Goal: Communication & Community: Connect with others

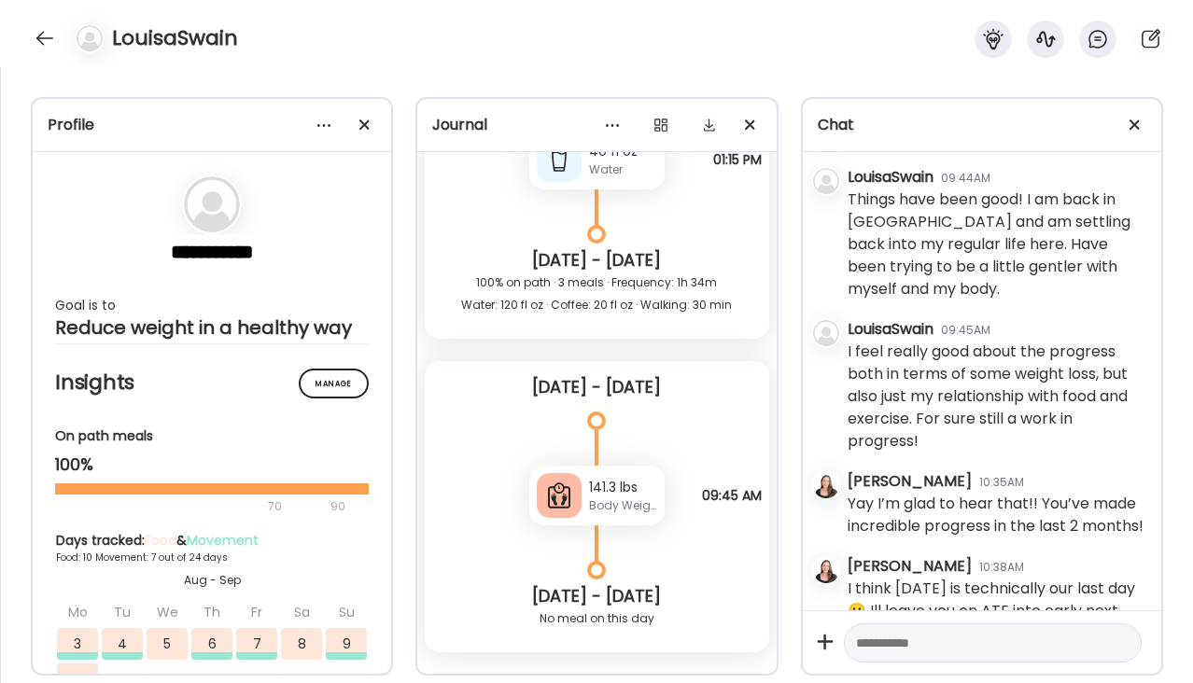
scroll to position [8468, 0]
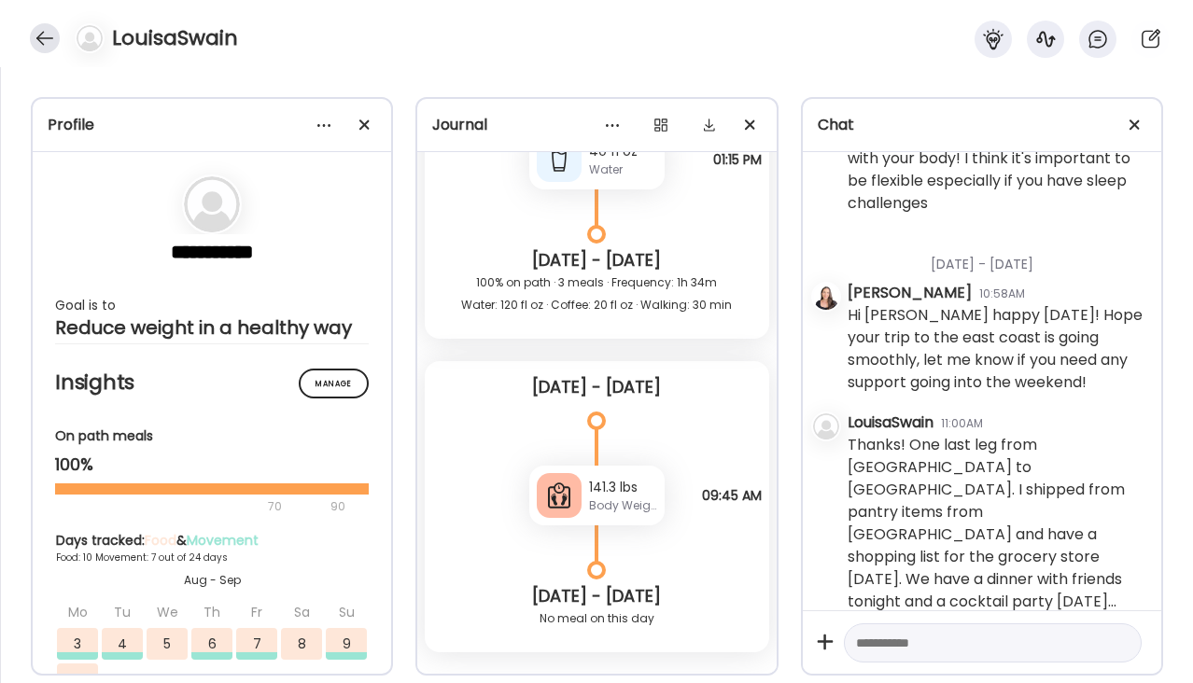
click at [38, 41] on div at bounding box center [45, 38] width 30 height 30
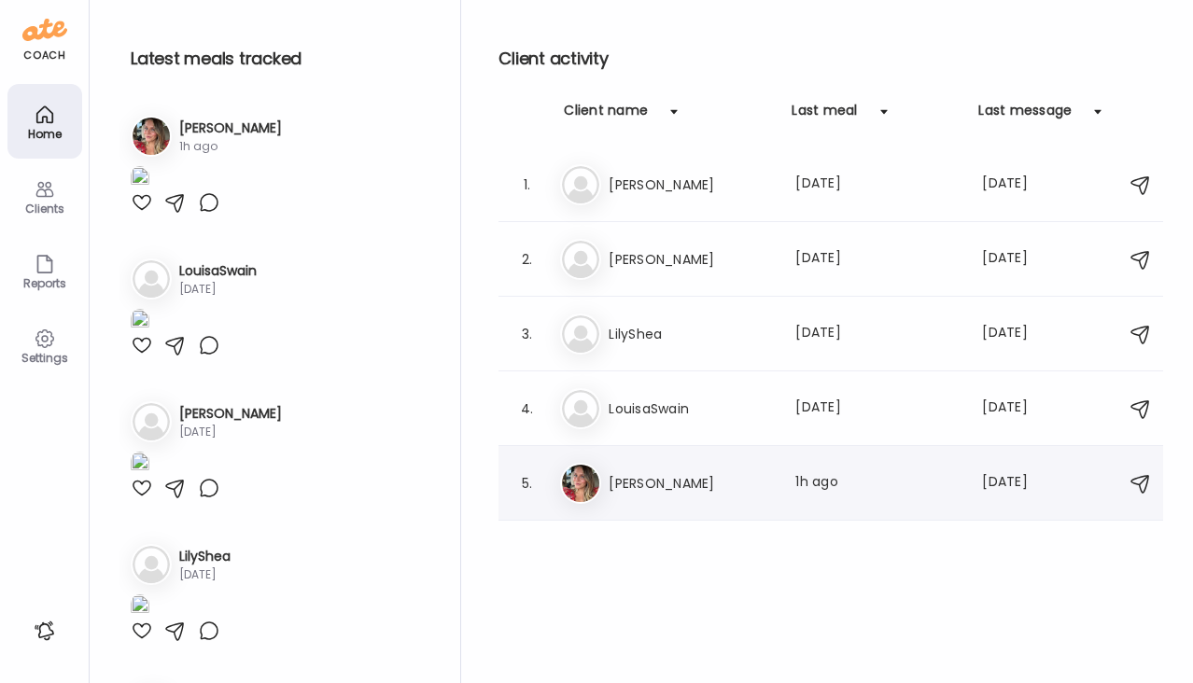
click at [673, 477] on h3 "[PERSON_NAME]" at bounding box center [690, 483] width 164 height 22
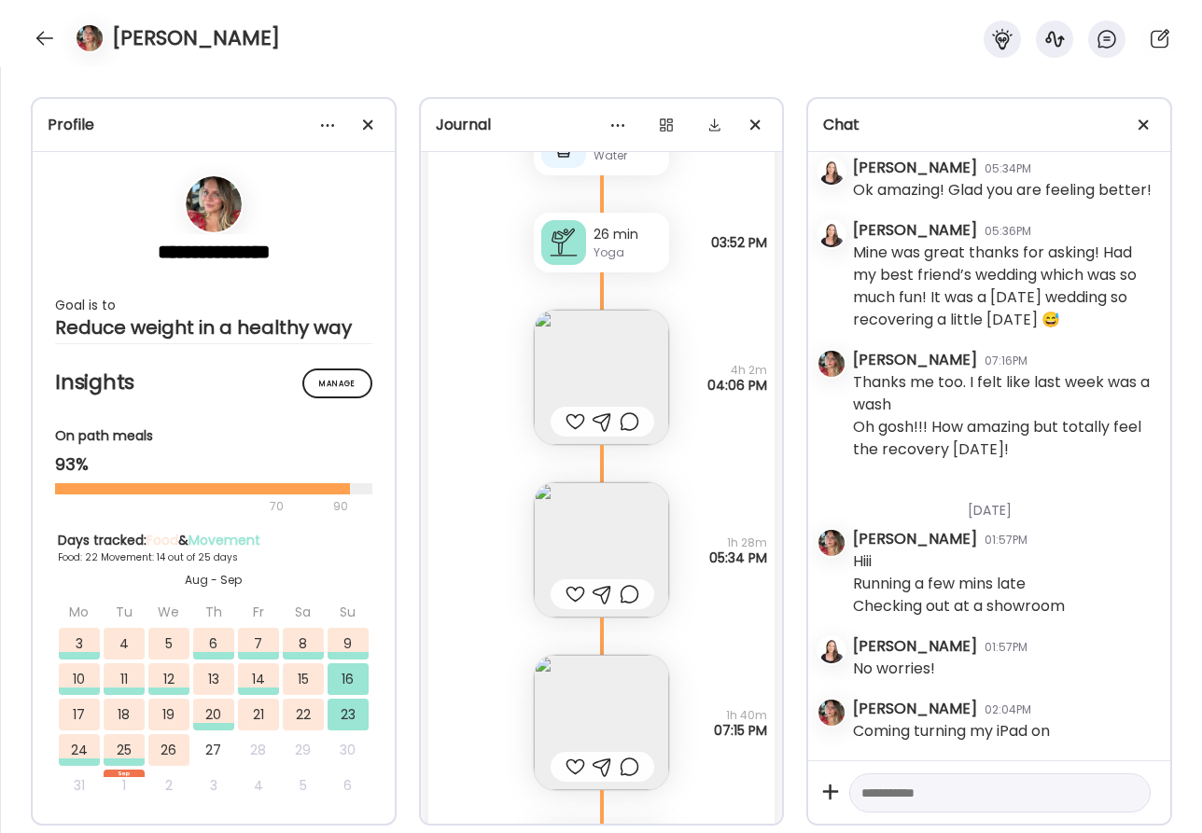
scroll to position [42120, 0]
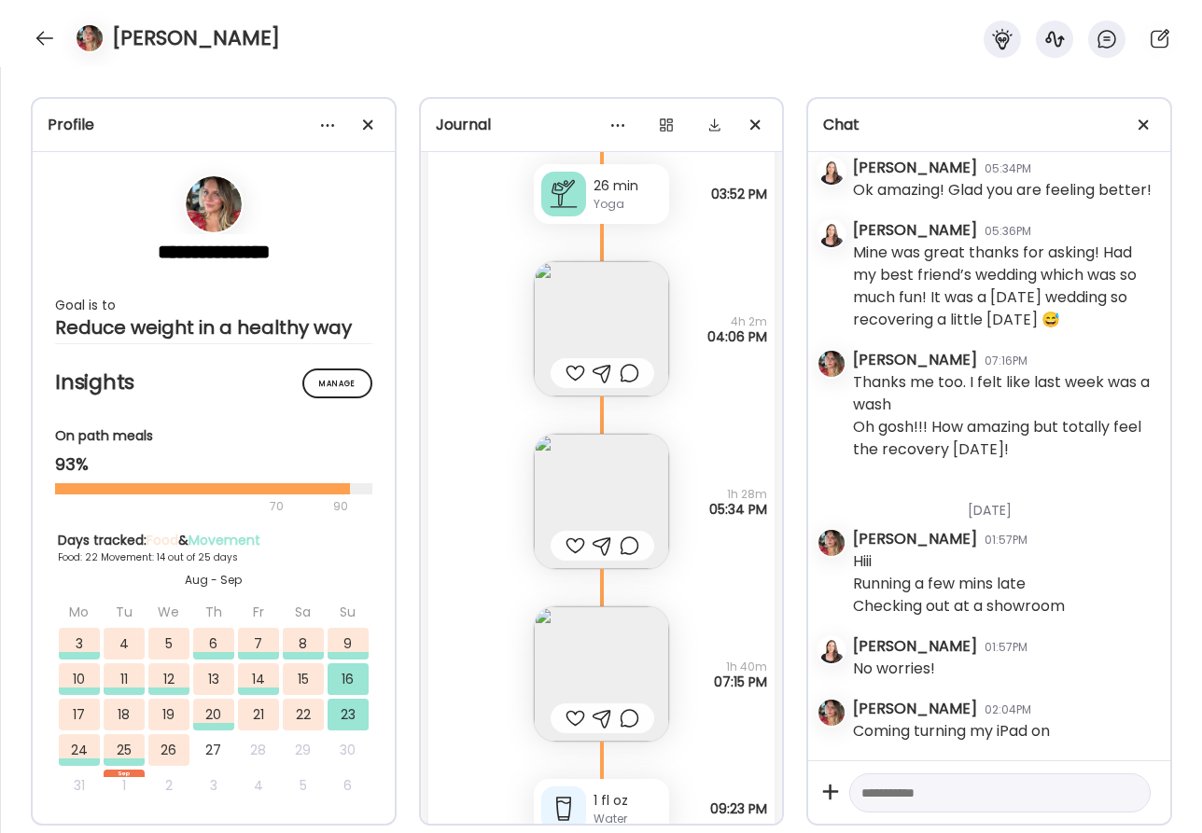
click at [607, 675] on img at bounding box center [601, 674] width 135 height 135
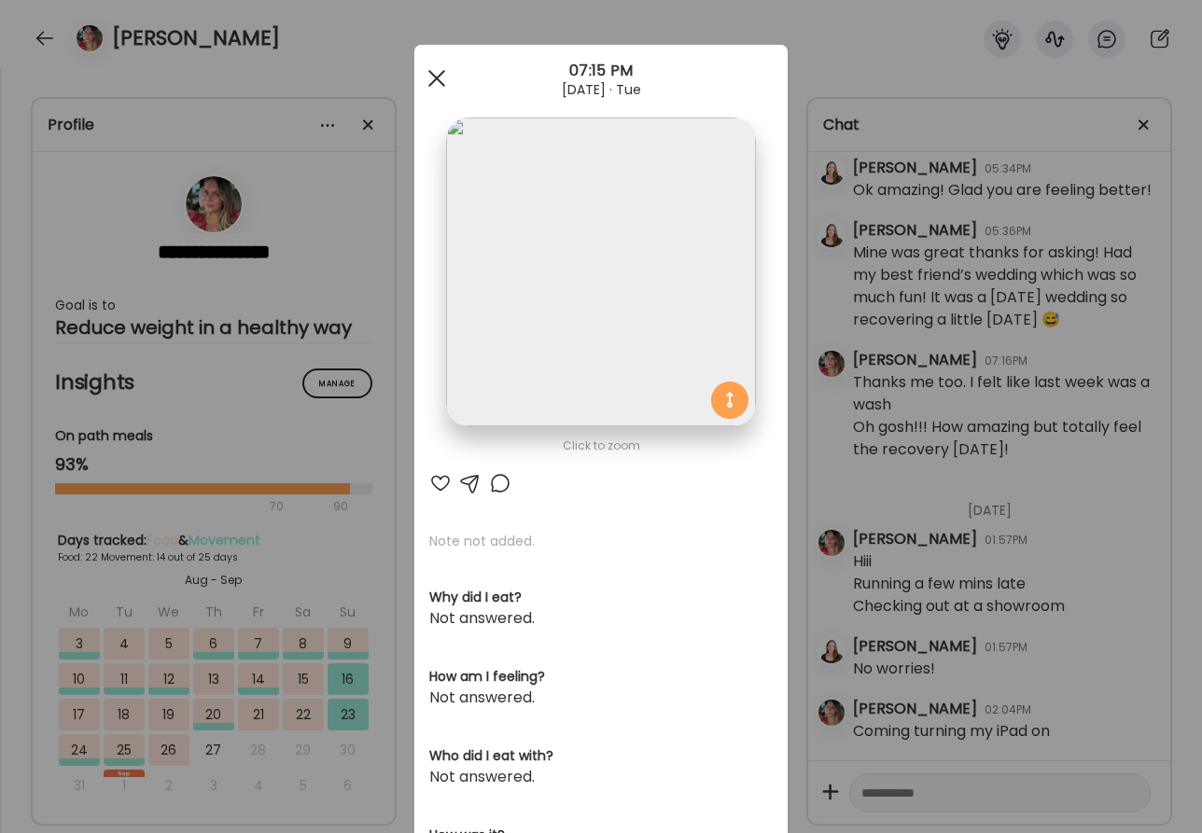
click at [431, 88] on div at bounding box center [436, 78] width 37 height 37
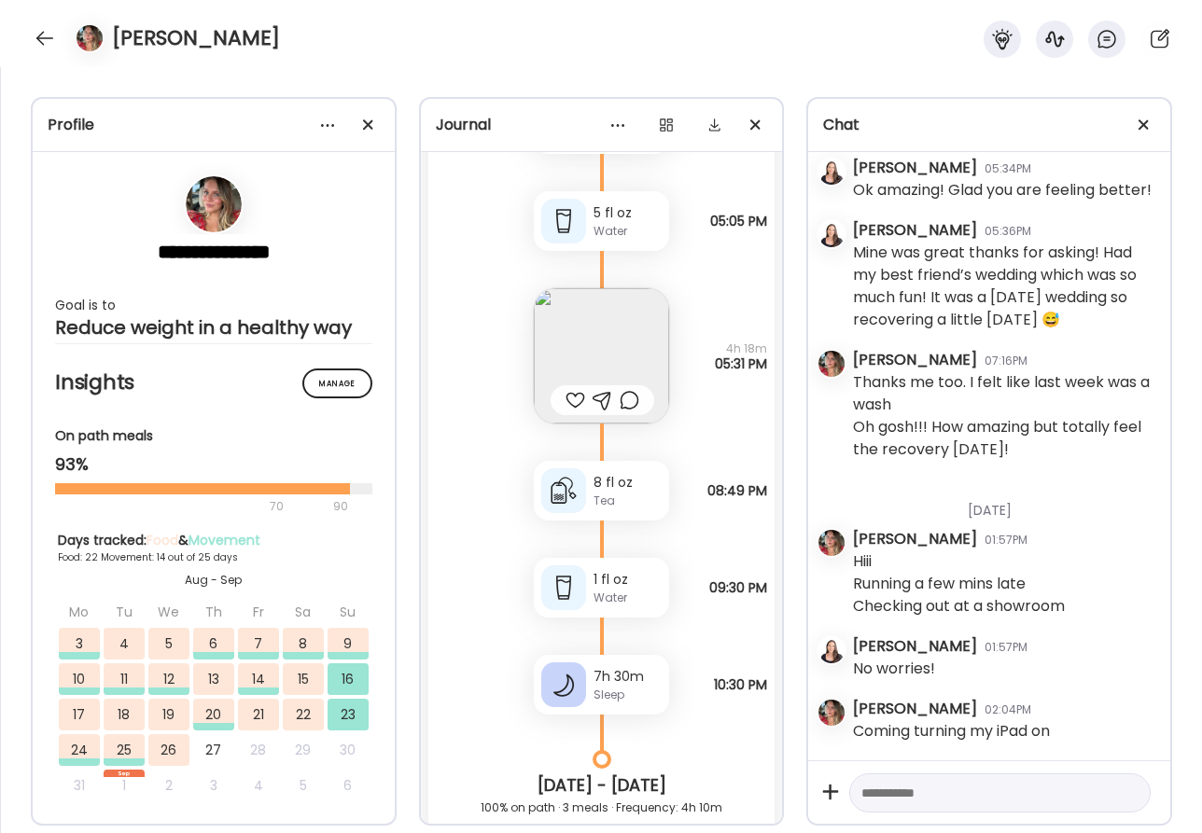
scroll to position [40607, 0]
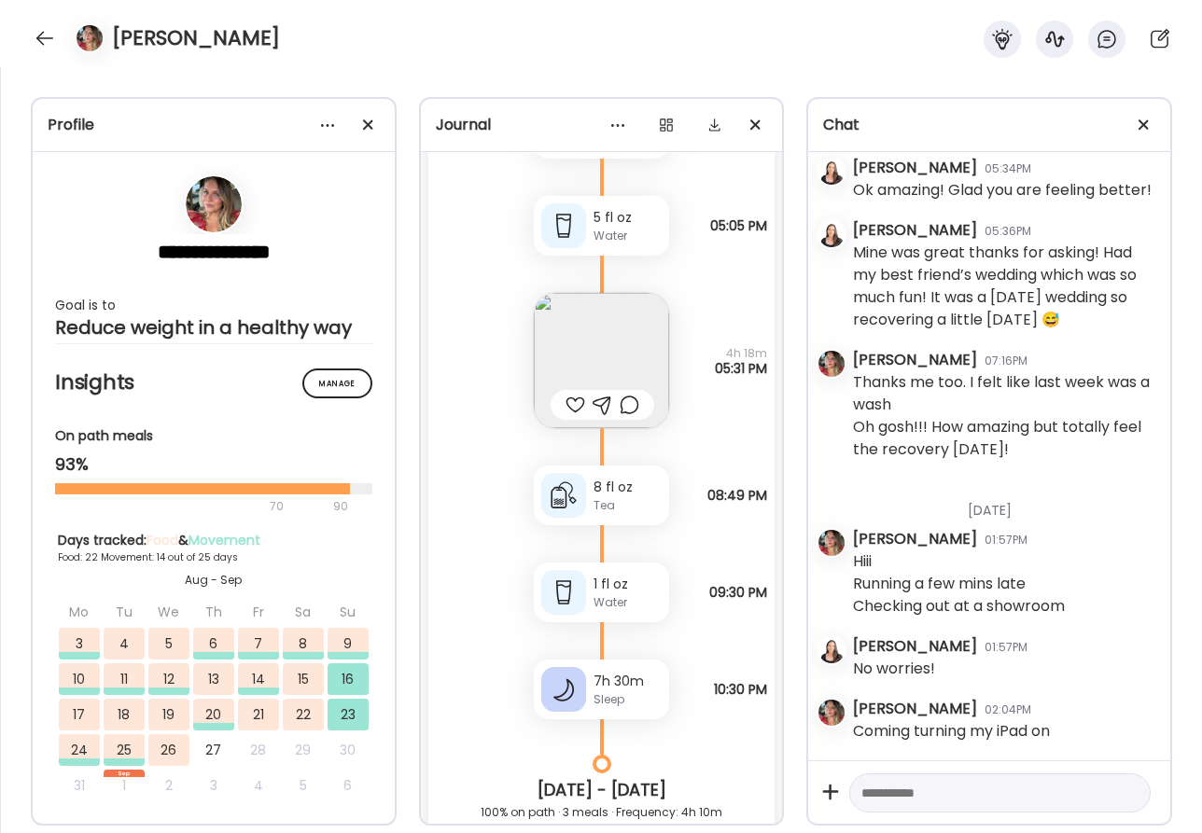
click at [717, 484] on div "8 fl oz Tea Herbal tea with lemon 08:49 PM" at bounding box center [601, 476] width 347 height 97
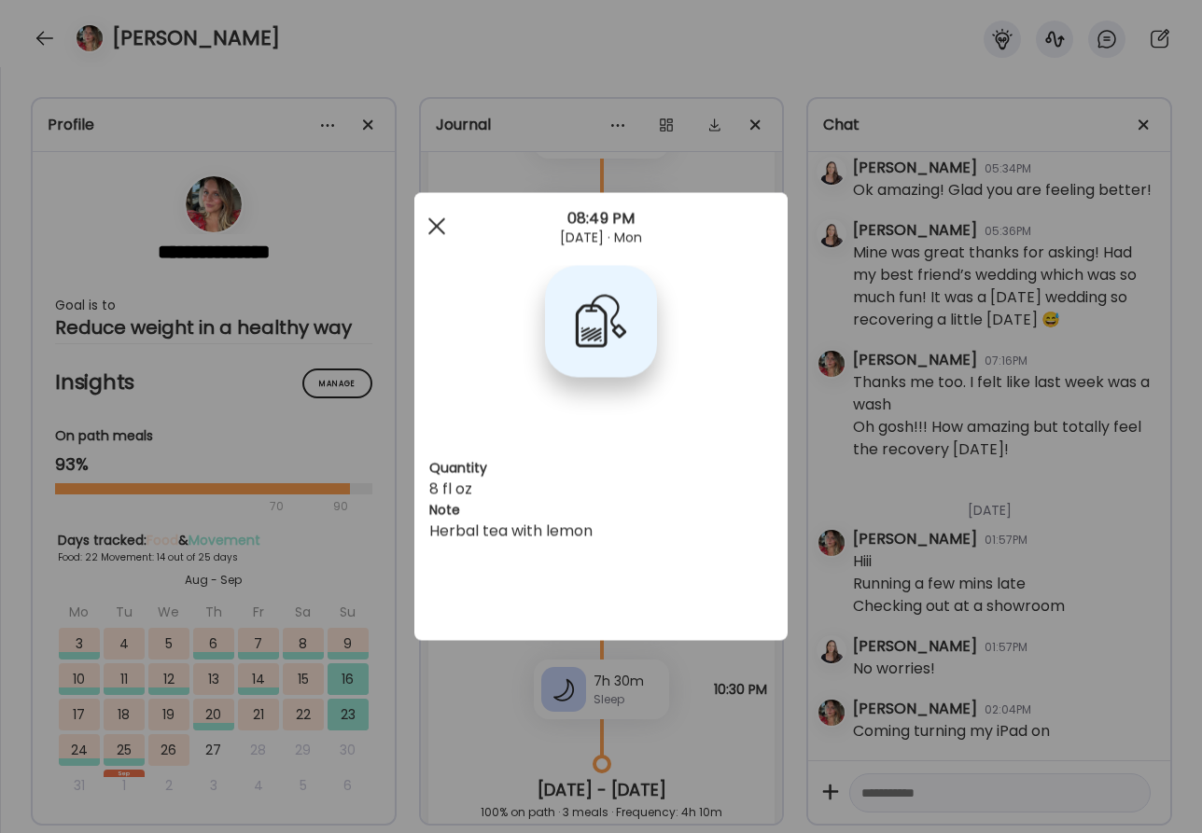
click at [434, 226] on span at bounding box center [436, 225] width 17 height 17
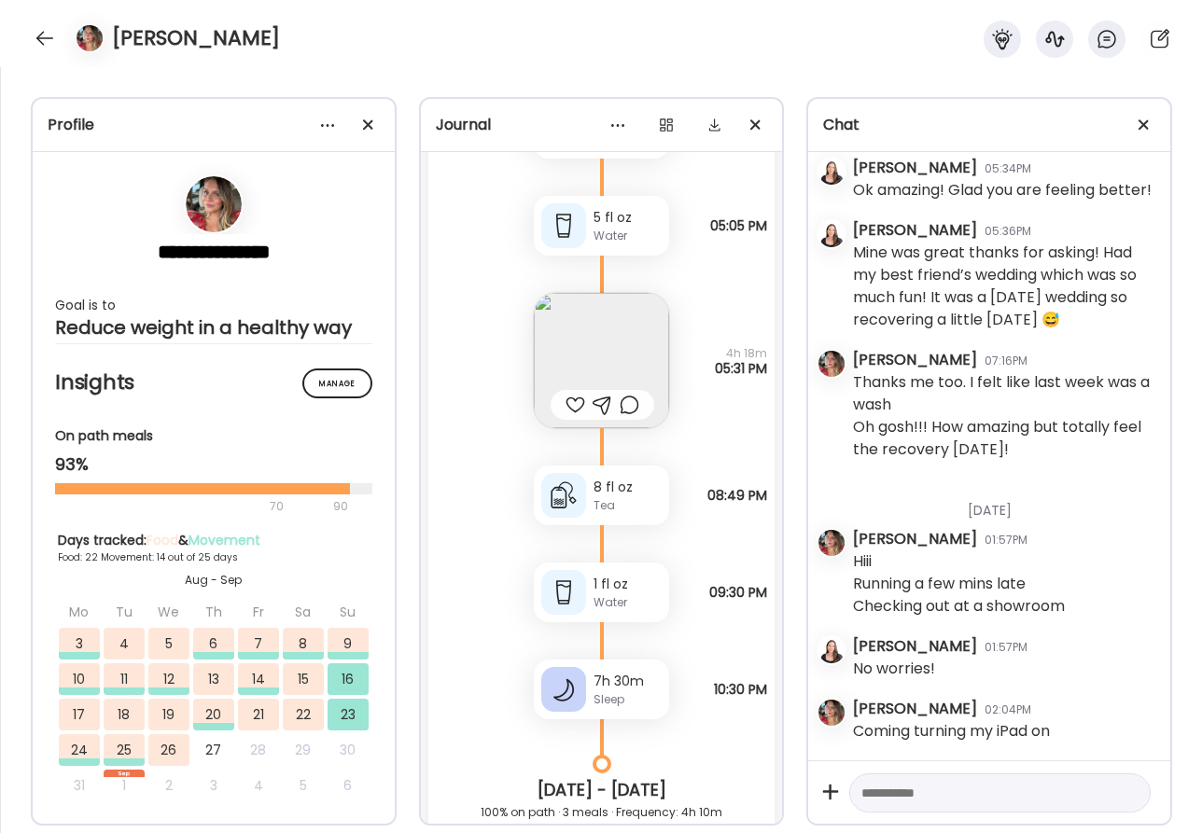
scroll to position [40503, 0]
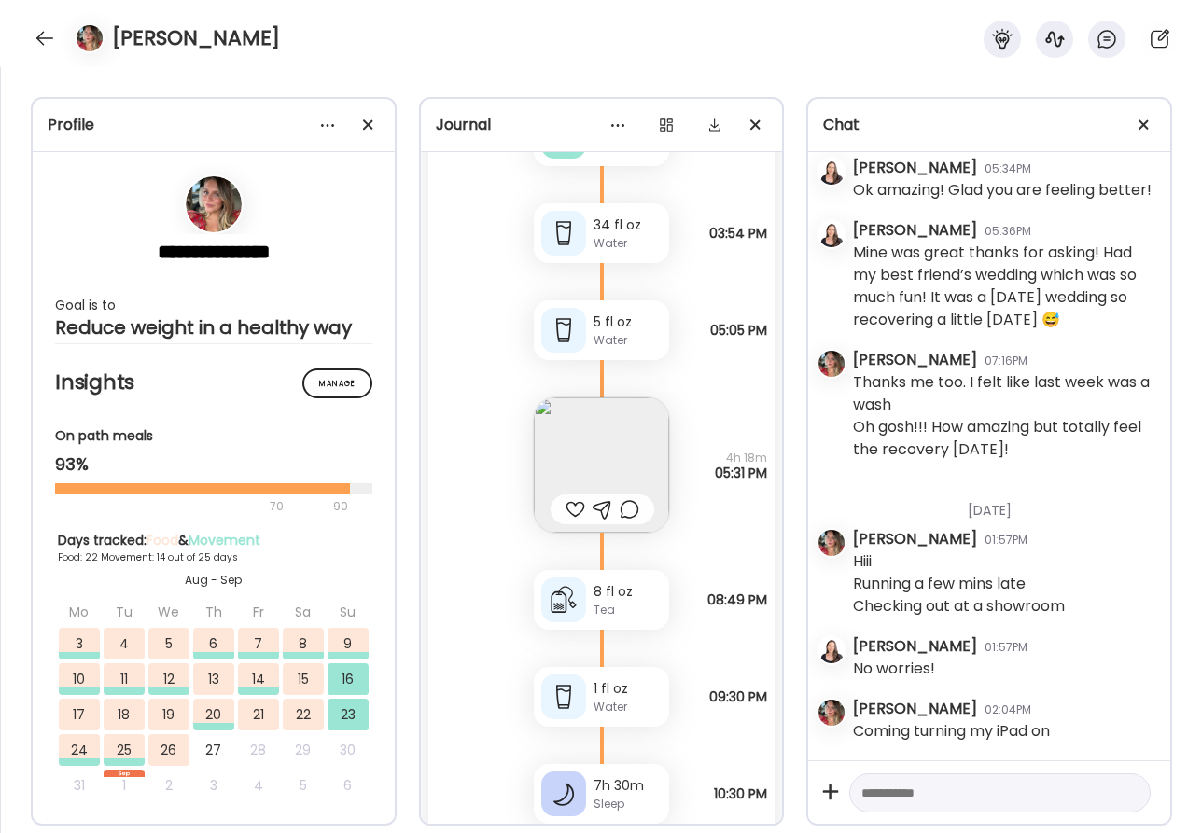
click at [596, 443] on img at bounding box center [601, 465] width 135 height 135
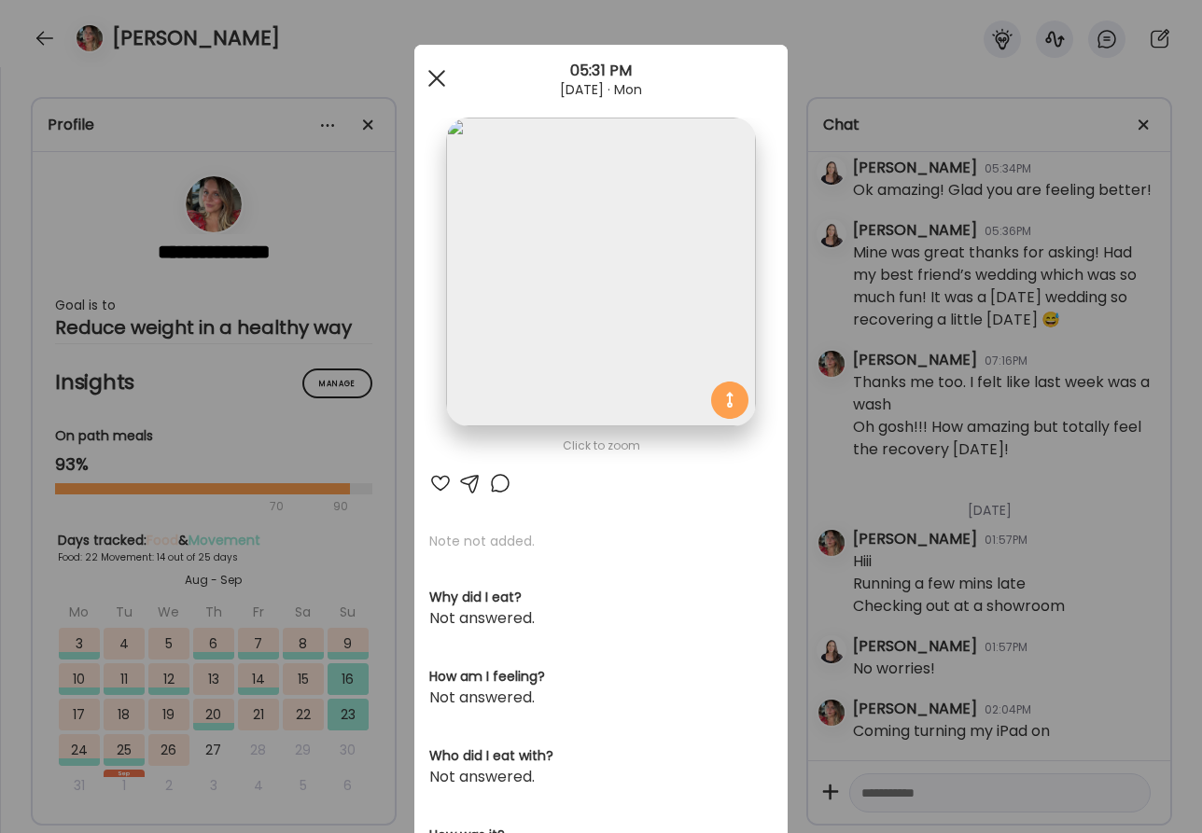
click at [430, 73] on div at bounding box center [436, 78] width 37 height 37
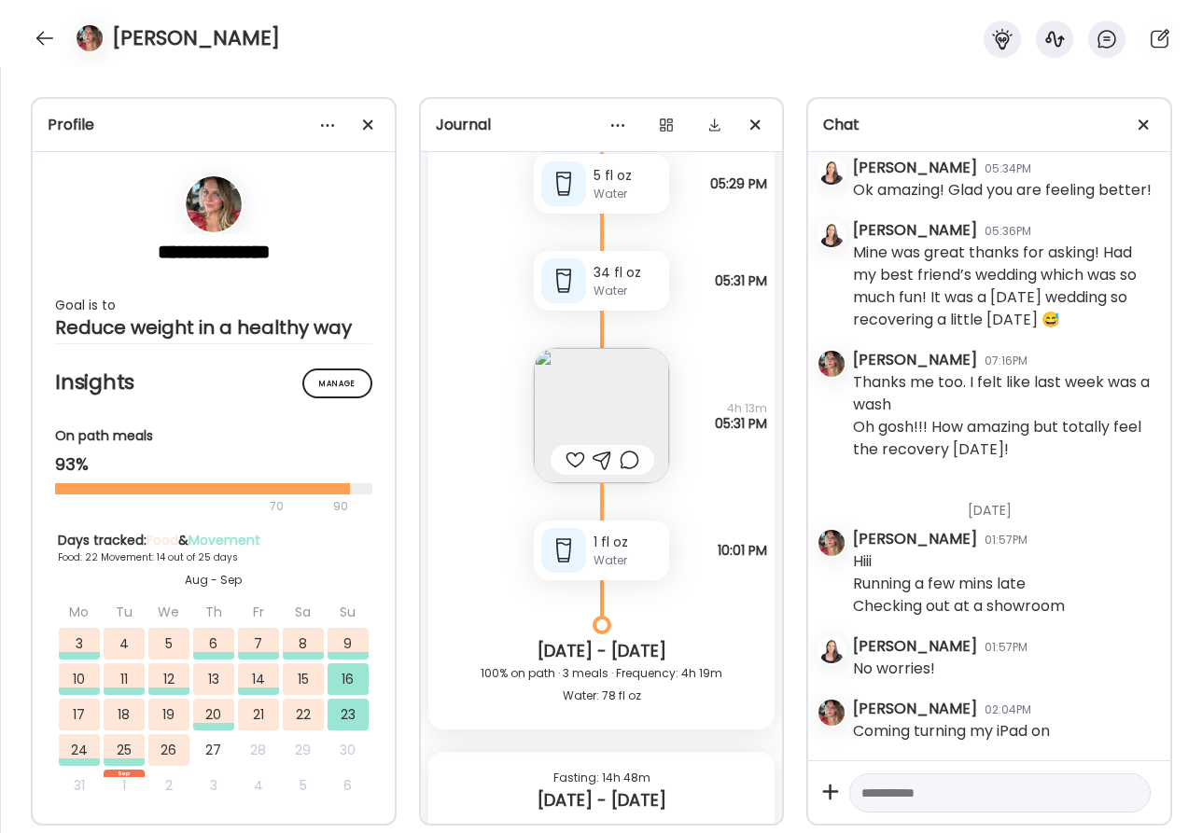
scroll to position [37101, 0]
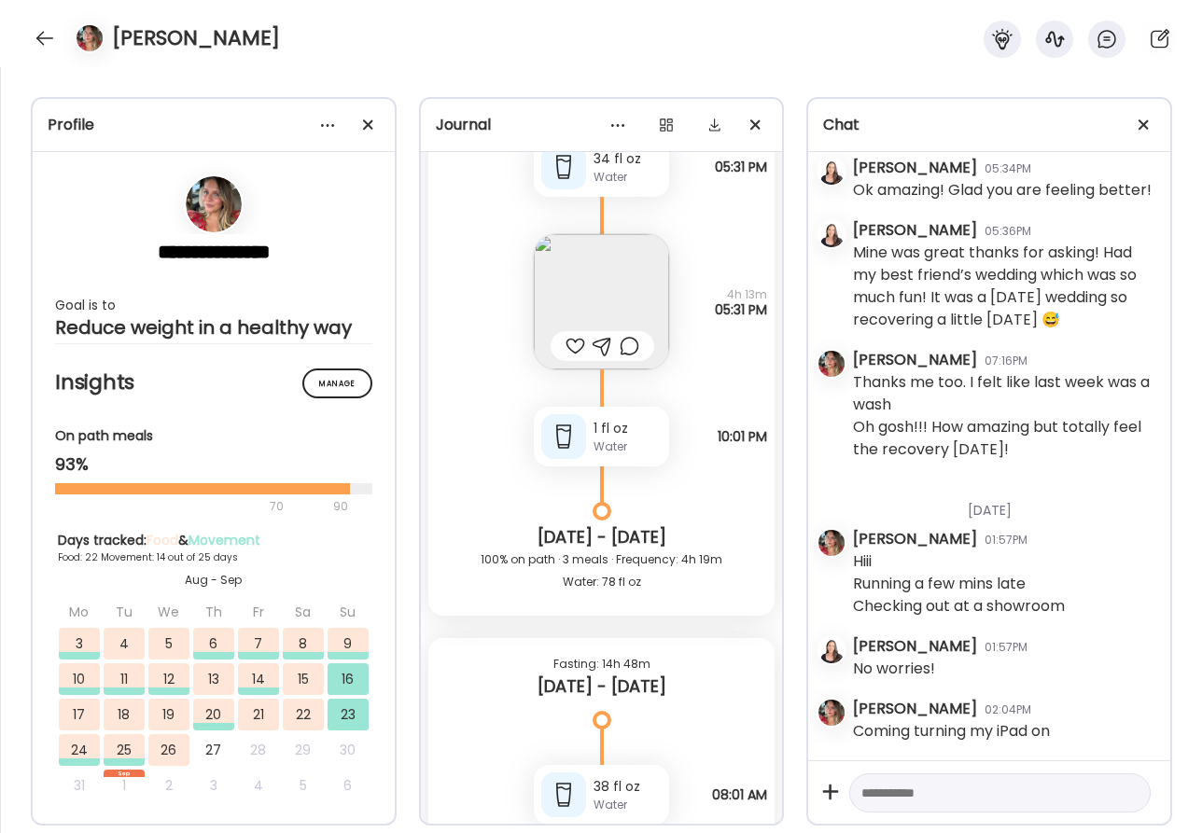
click at [619, 299] on img at bounding box center [601, 301] width 135 height 135
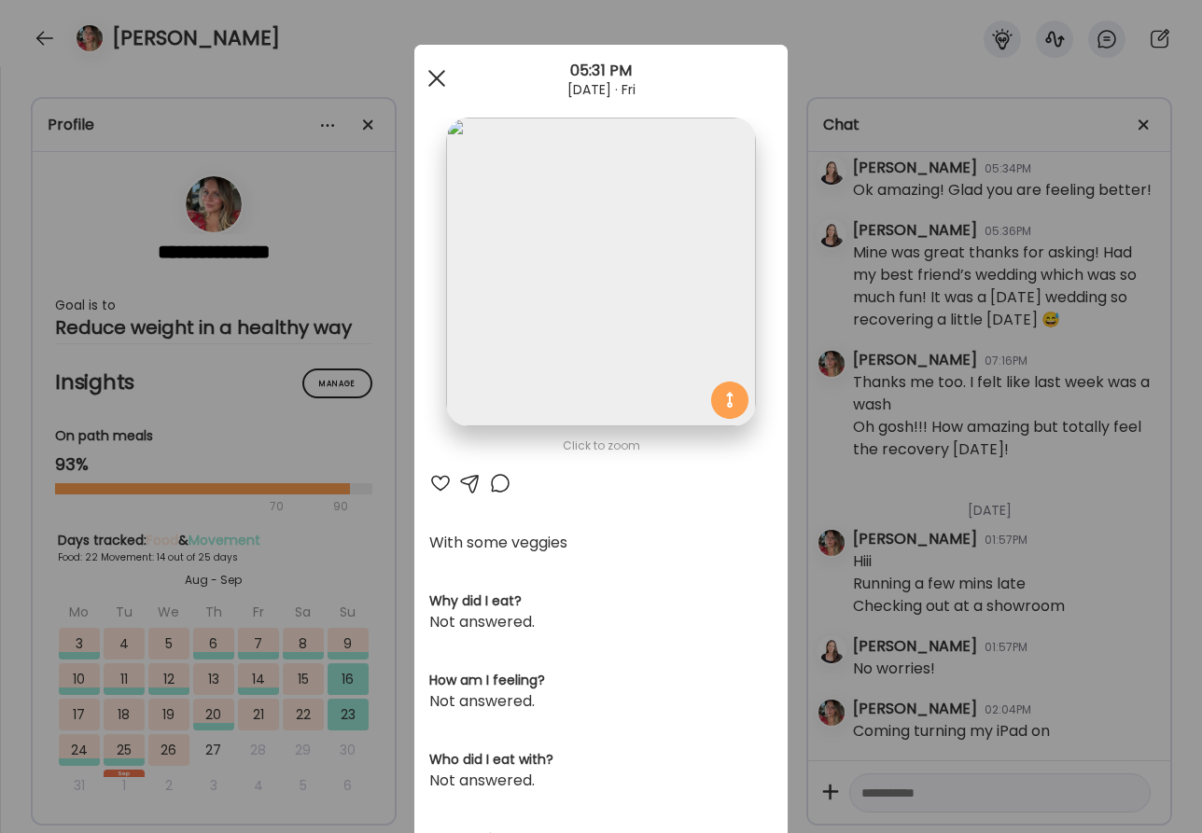
click at [431, 79] on span at bounding box center [436, 78] width 17 height 17
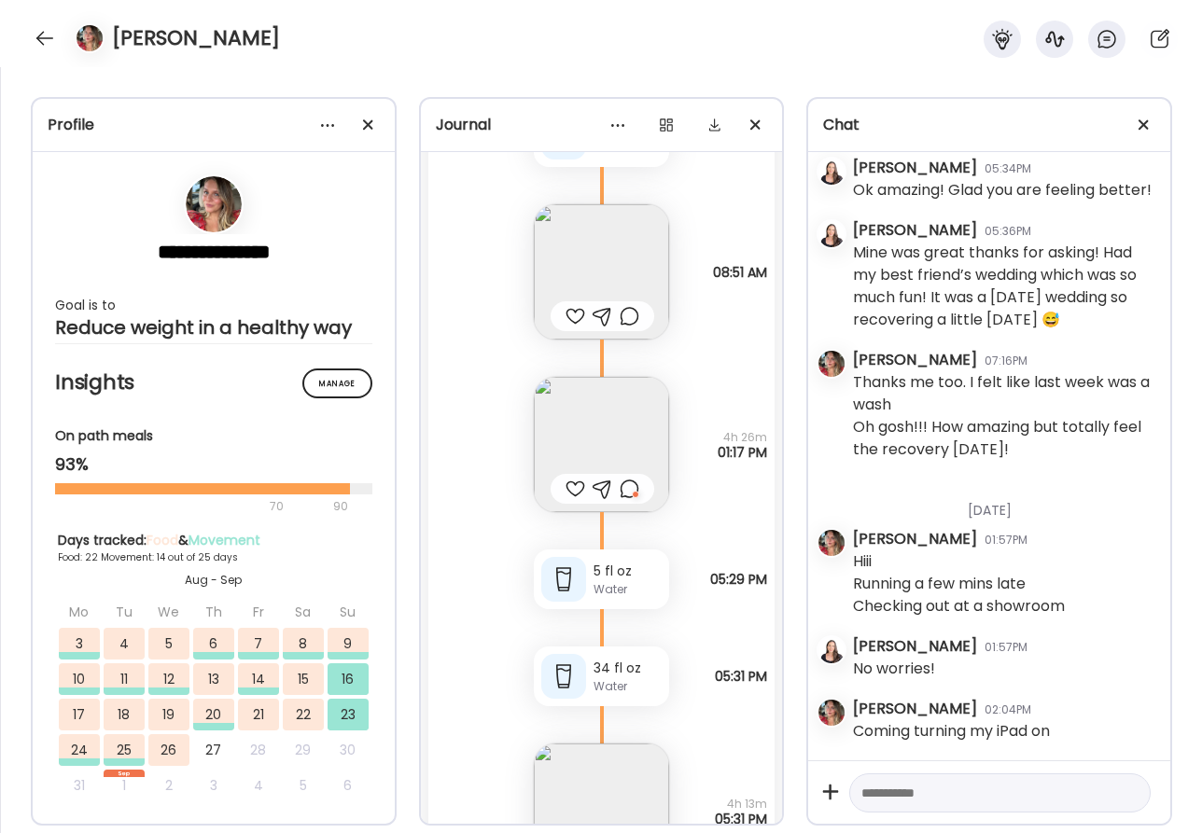
scroll to position [36578, 0]
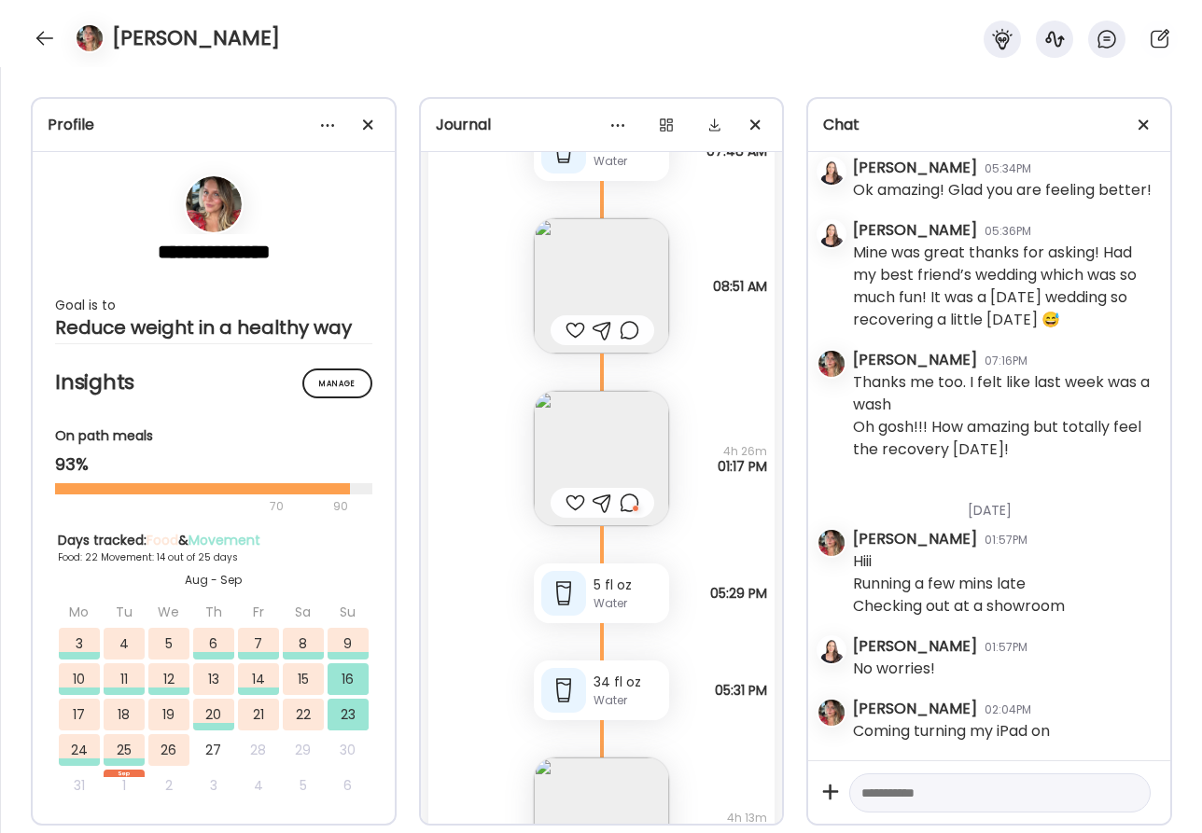
click at [575, 447] on img at bounding box center [601, 458] width 135 height 135
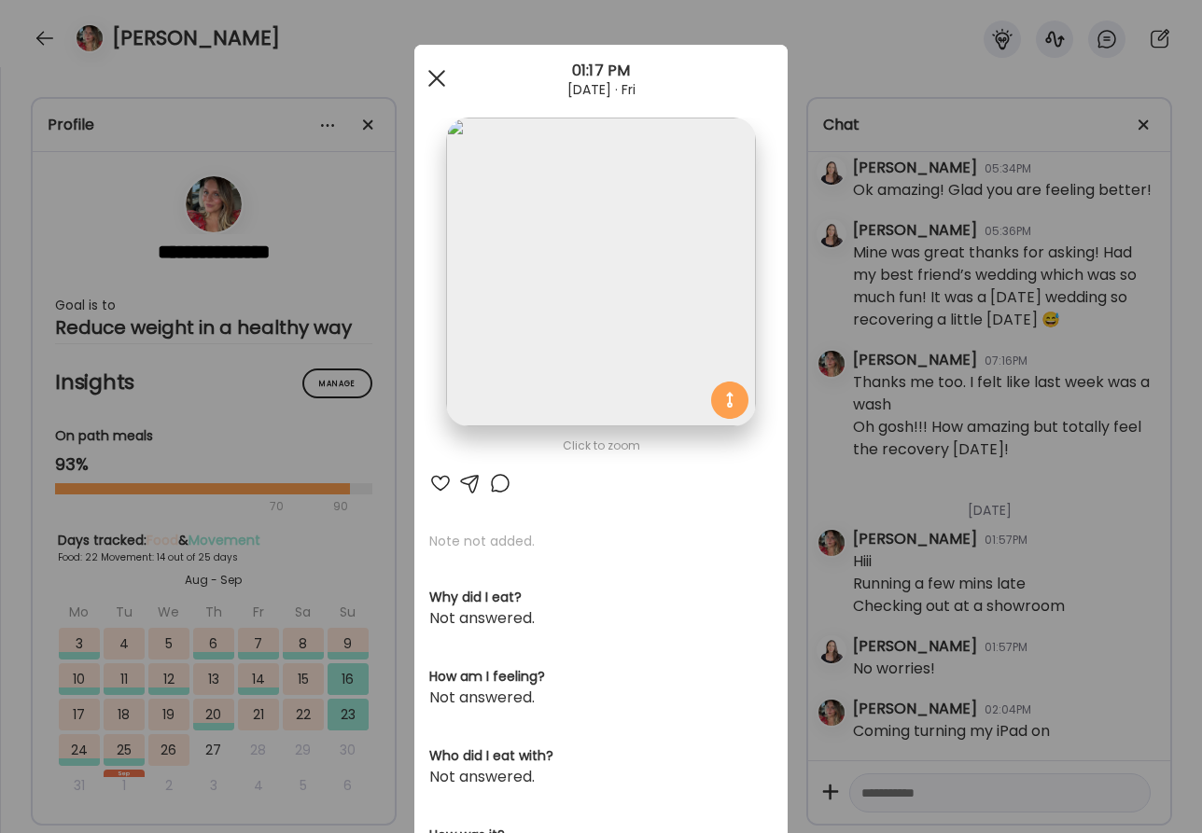
click at [430, 70] on div at bounding box center [436, 78] width 37 height 37
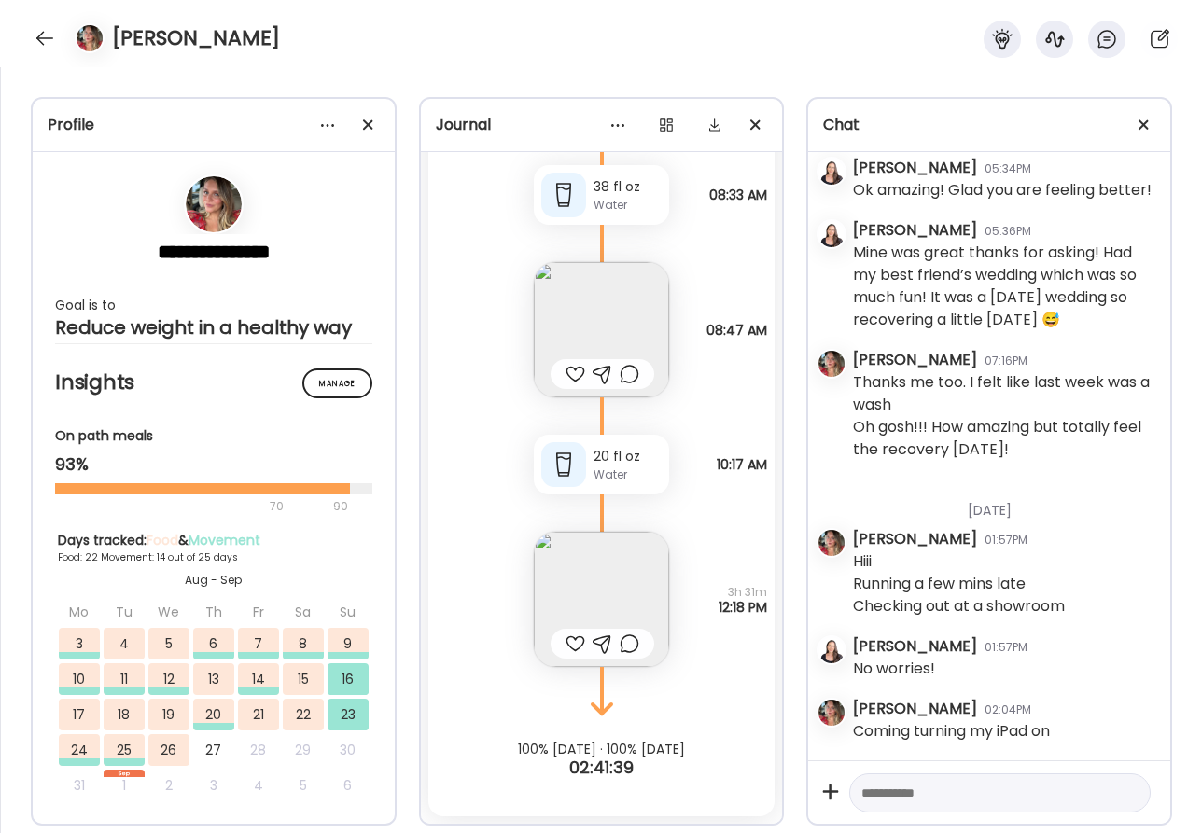
scroll to position [41626, 0]
